Goal: Find specific page/section: Find specific page/section

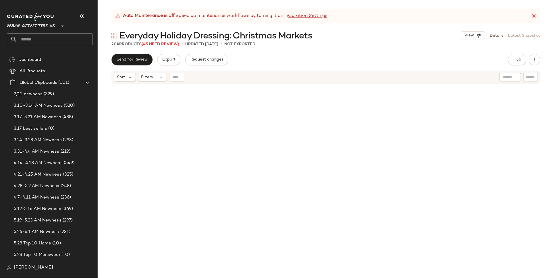
scroll to position [295, 0]
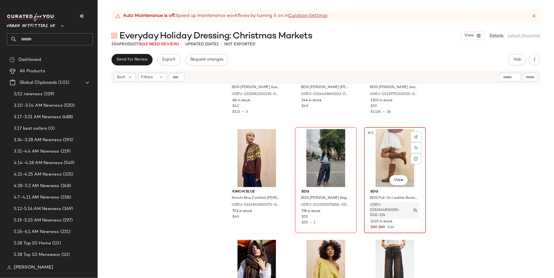
click at [413, 208] on button "button" at bounding box center [415, 210] width 8 height 5
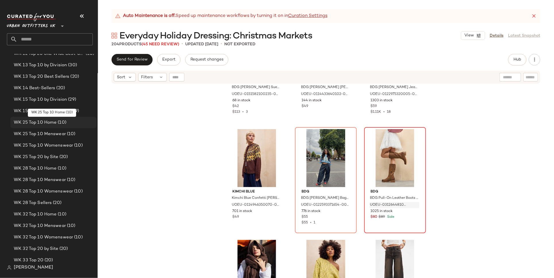
scroll to position [962, 0]
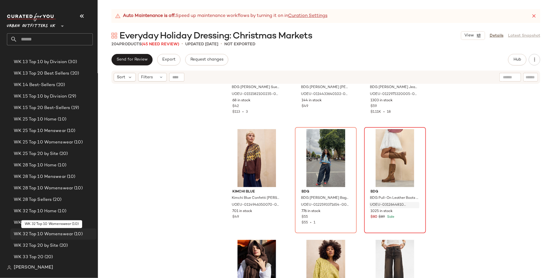
click at [56, 235] on span "WK 32 Top 10 Womenswear" at bounding box center [43, 234] width 59 height 7
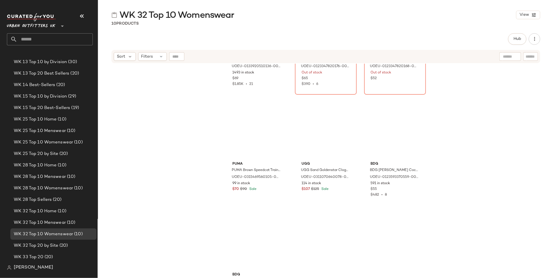
scroll to position [215, 0]
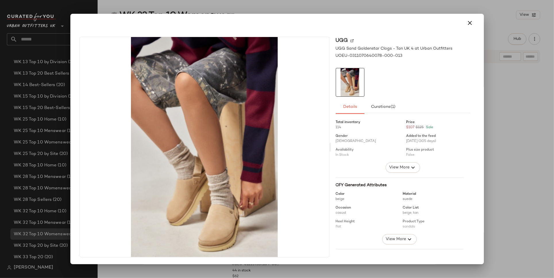
click at [339, 5] on div at bounding box center [277, 139] width 554 height 278
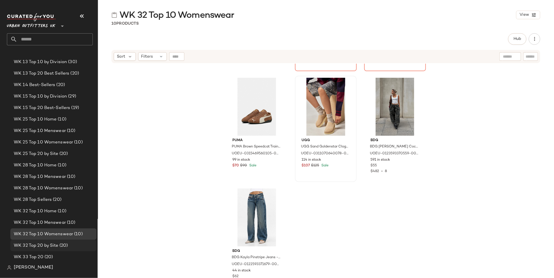
click at [56, 245] on span "WK 32 Top 20 by Site" at bounding box center [36, 246] width 44 height 7
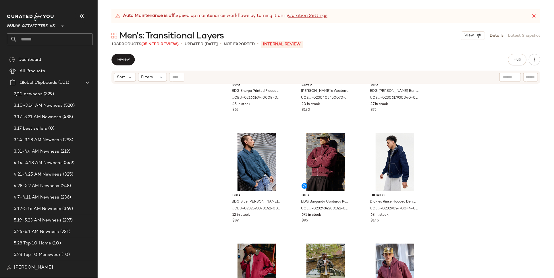
scroll to position [187, 0]
